Goal: Obtain resource: Obtain resource

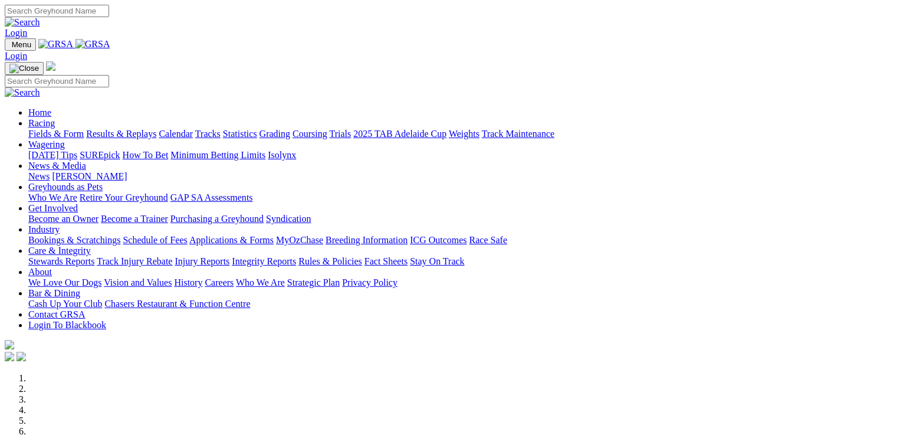
click at [274, 235] on link "Applications & Forms" at bounding box center [231, 240] width 84 height 10
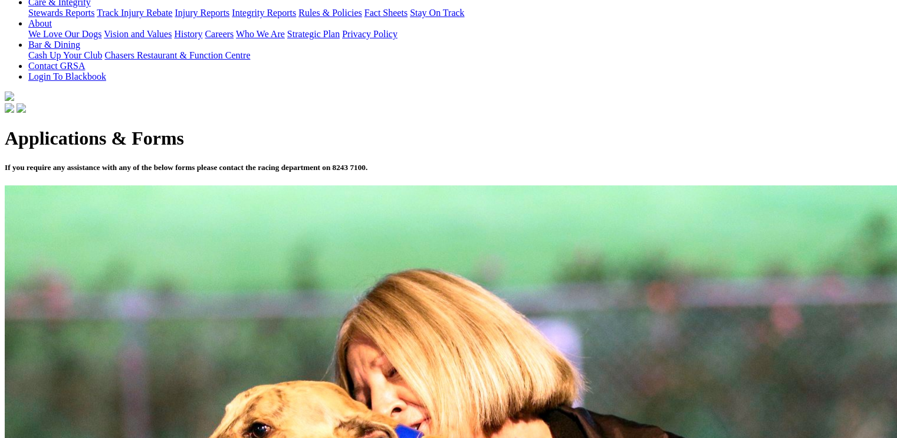
scroll to position [280, 0]
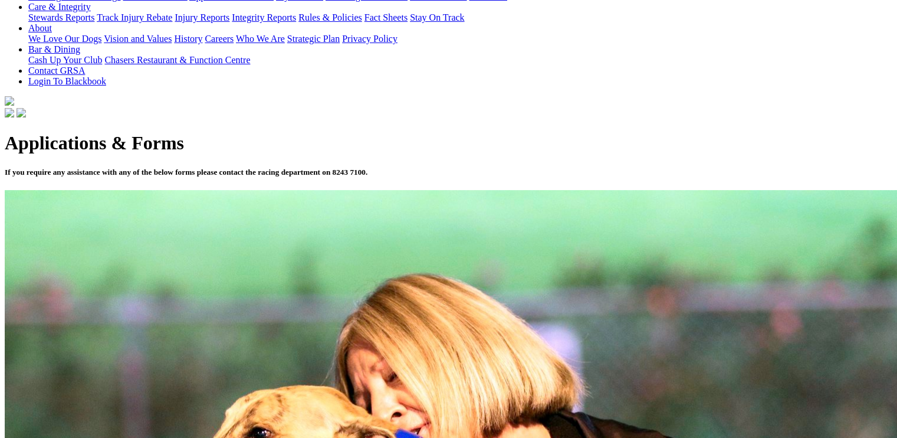
scroll to position [265, 0]
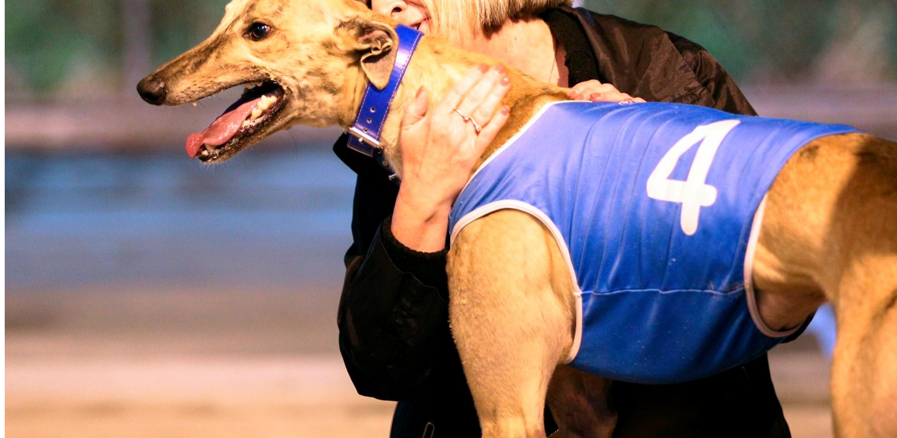
scroll to position [676, 0]
